Goal: Communication & Community: Share content

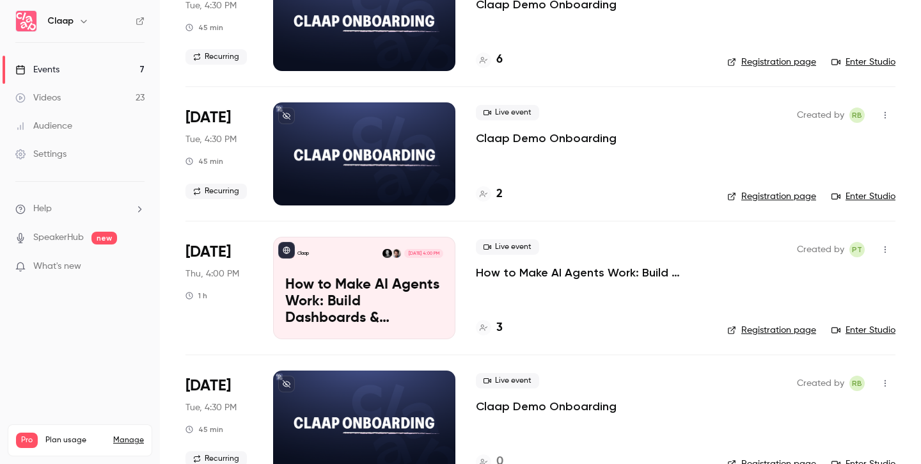
scroll to position [164, 0]
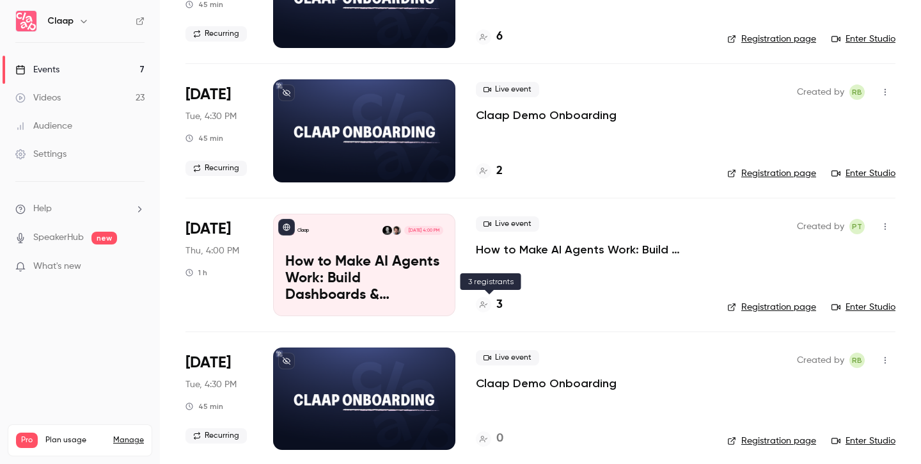
click at [501, 306] on h4 "3" at bounding box center [499, 304] width 6 height 17
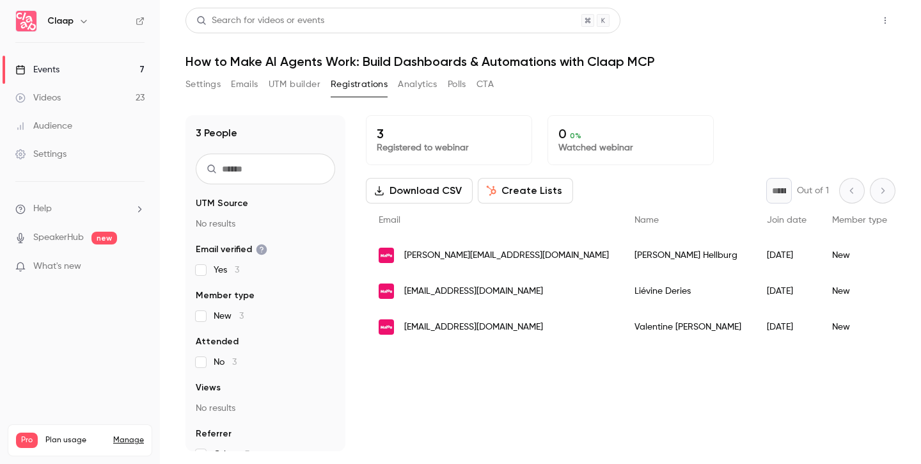
click at [851, 17] on button "Share" at bounding box center [839, 21] width 51 height 26
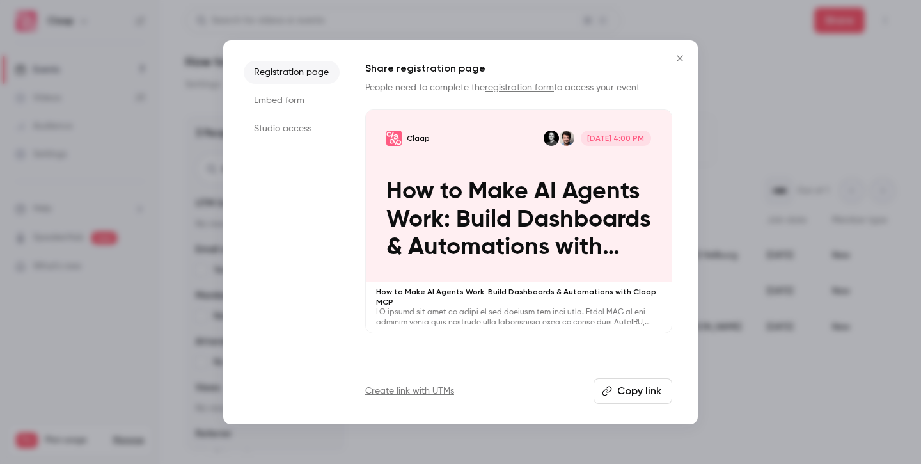
click at [644, 391] on button "Copy link" at bounding box center [633, 391] width 79 height 26
